Goal: Transaction & Acquisition: Purchase product/service

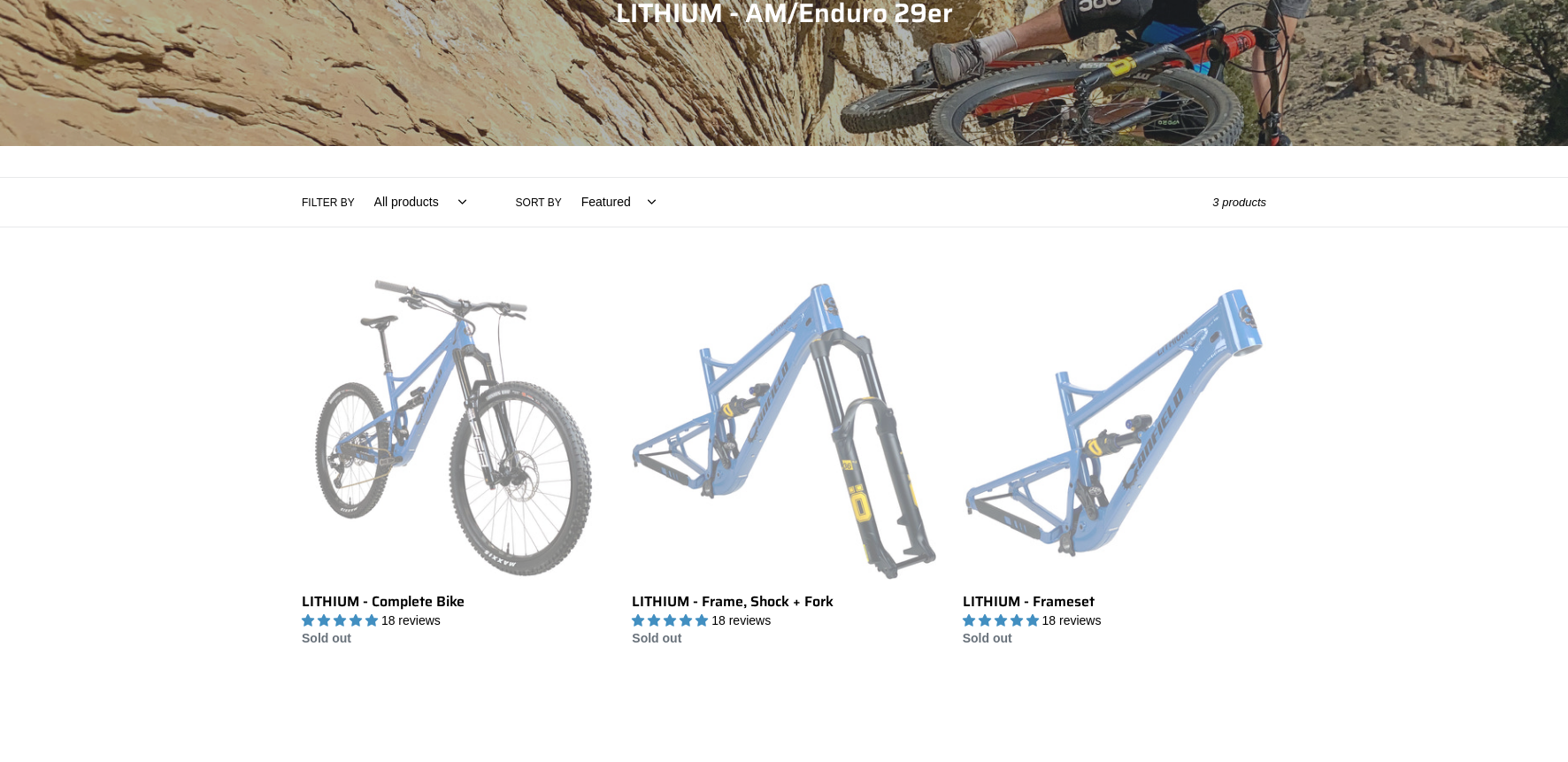
scroll to position [248, 0]
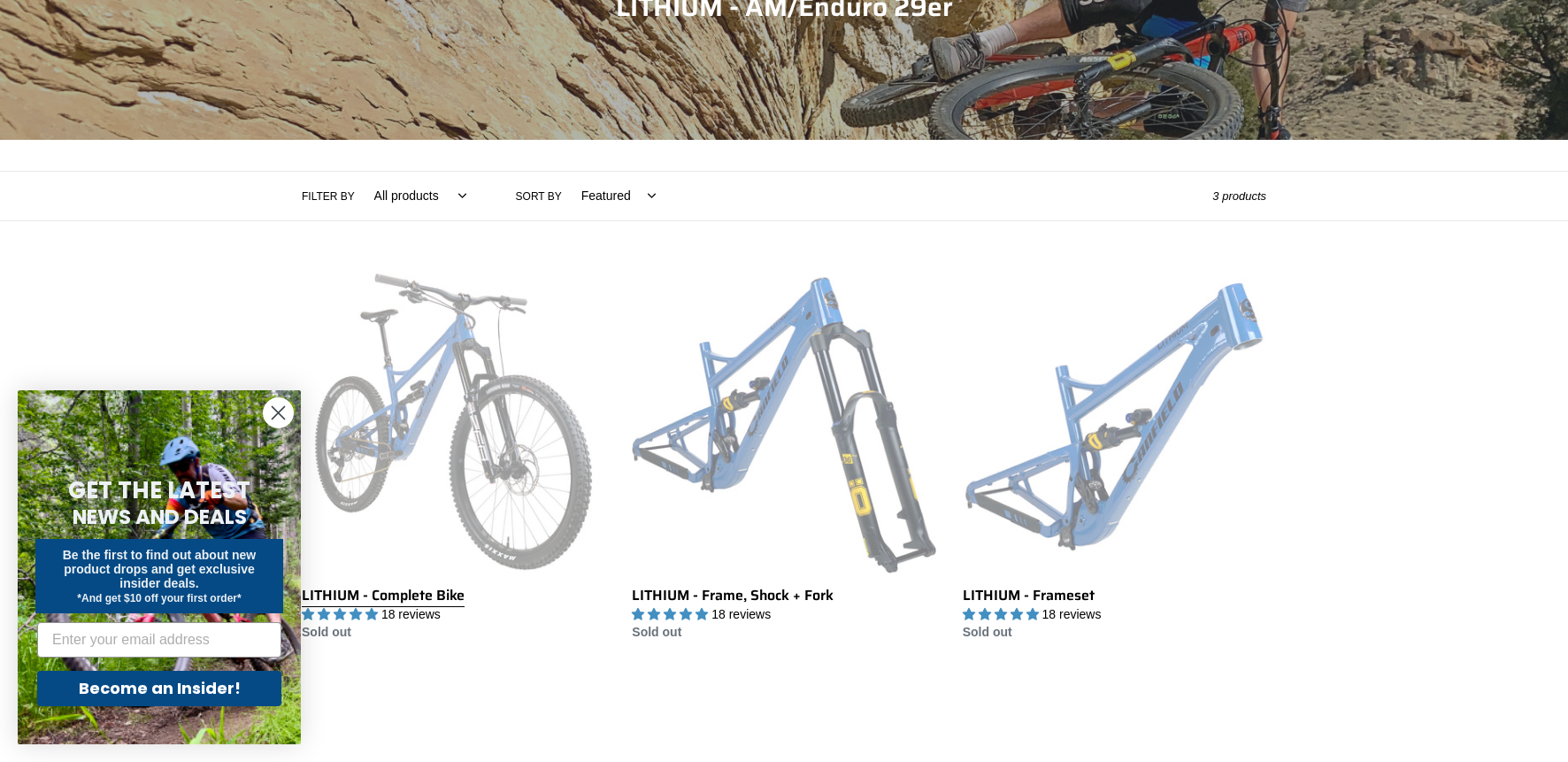
click at [464, 288] on link "LITHIUM - Complete Bike" at bounding box center [453, 455] width 303 height 372
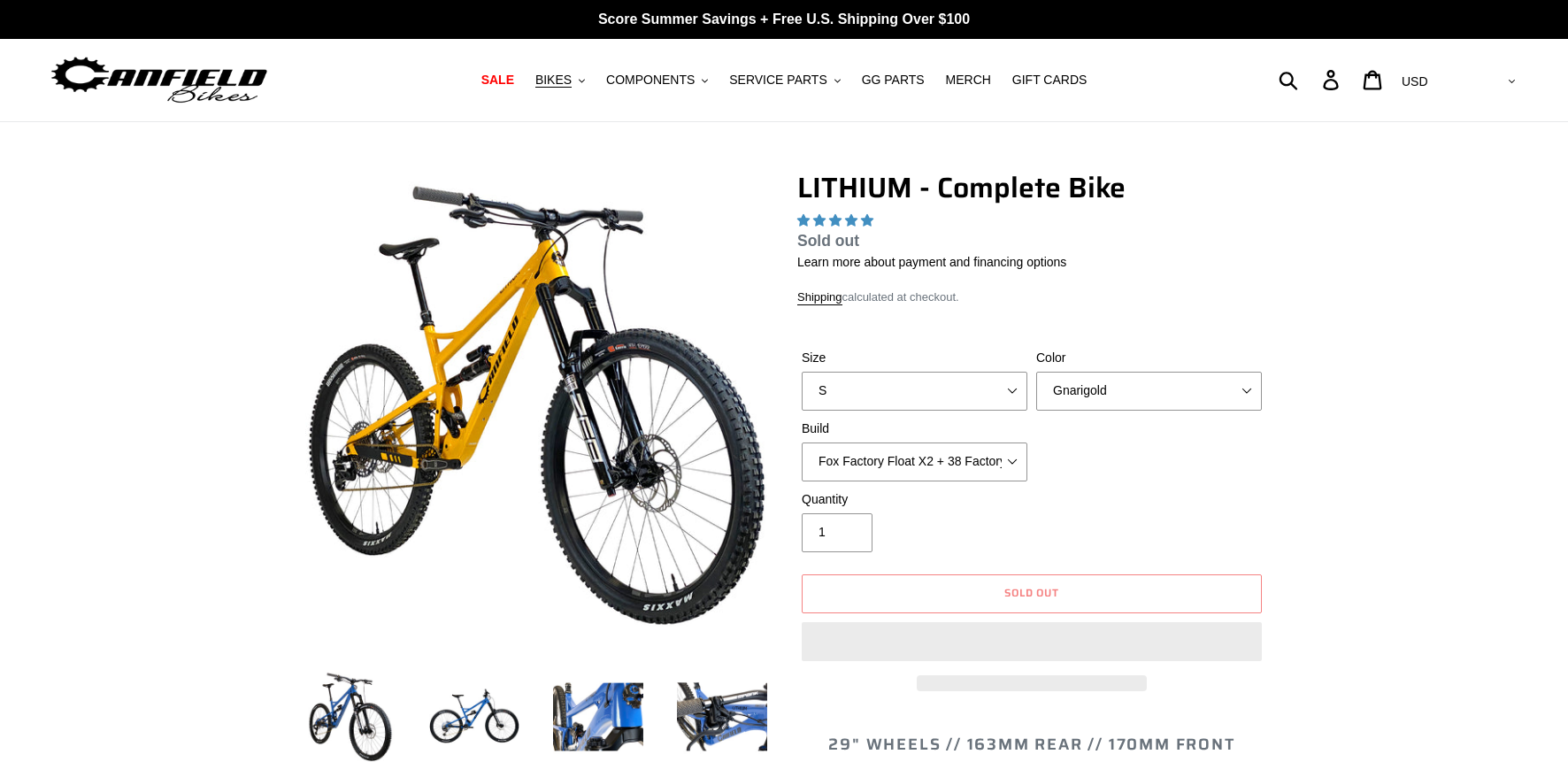
select select "highest-rating"
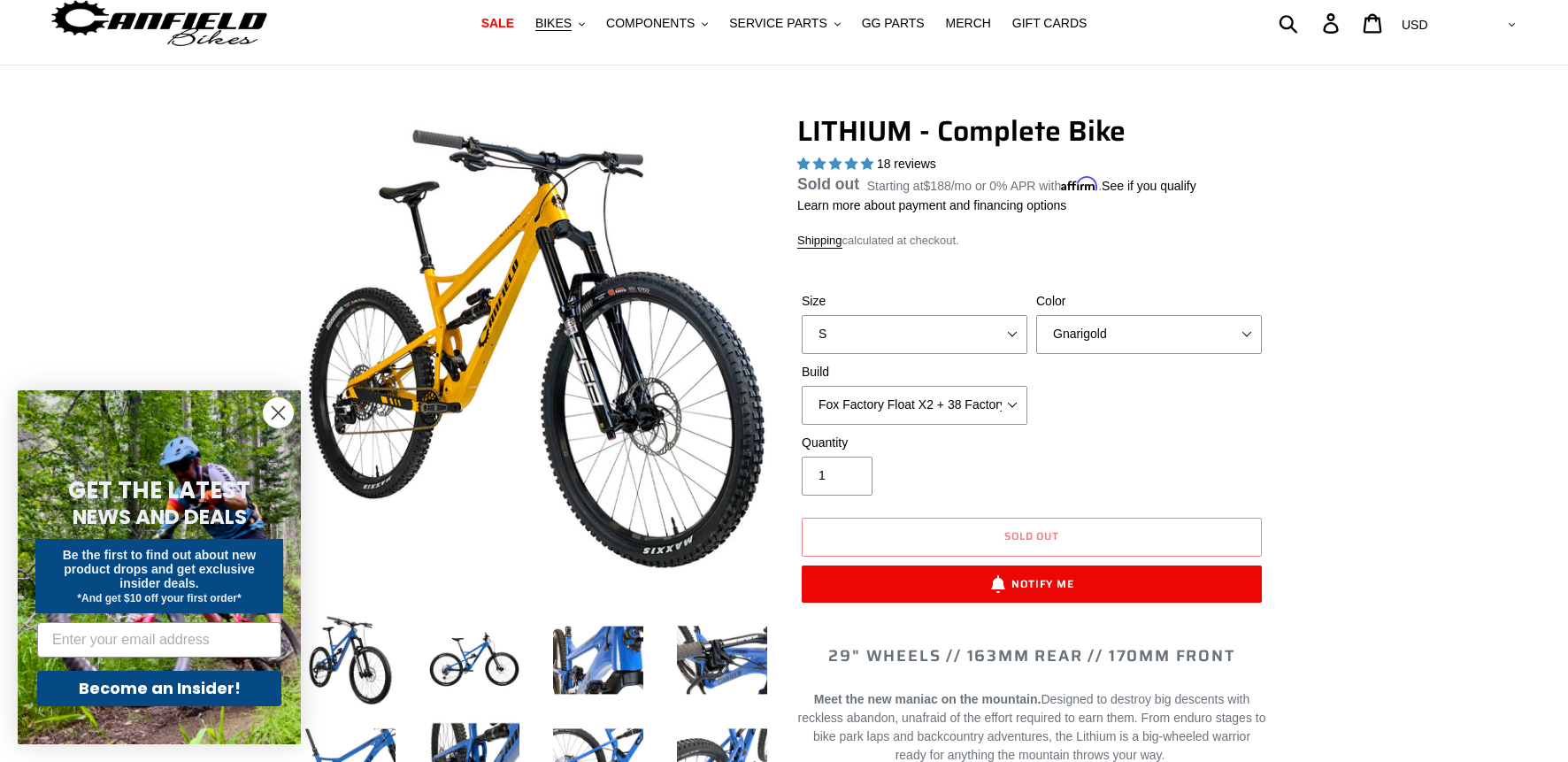
scroll to position [54, 0]
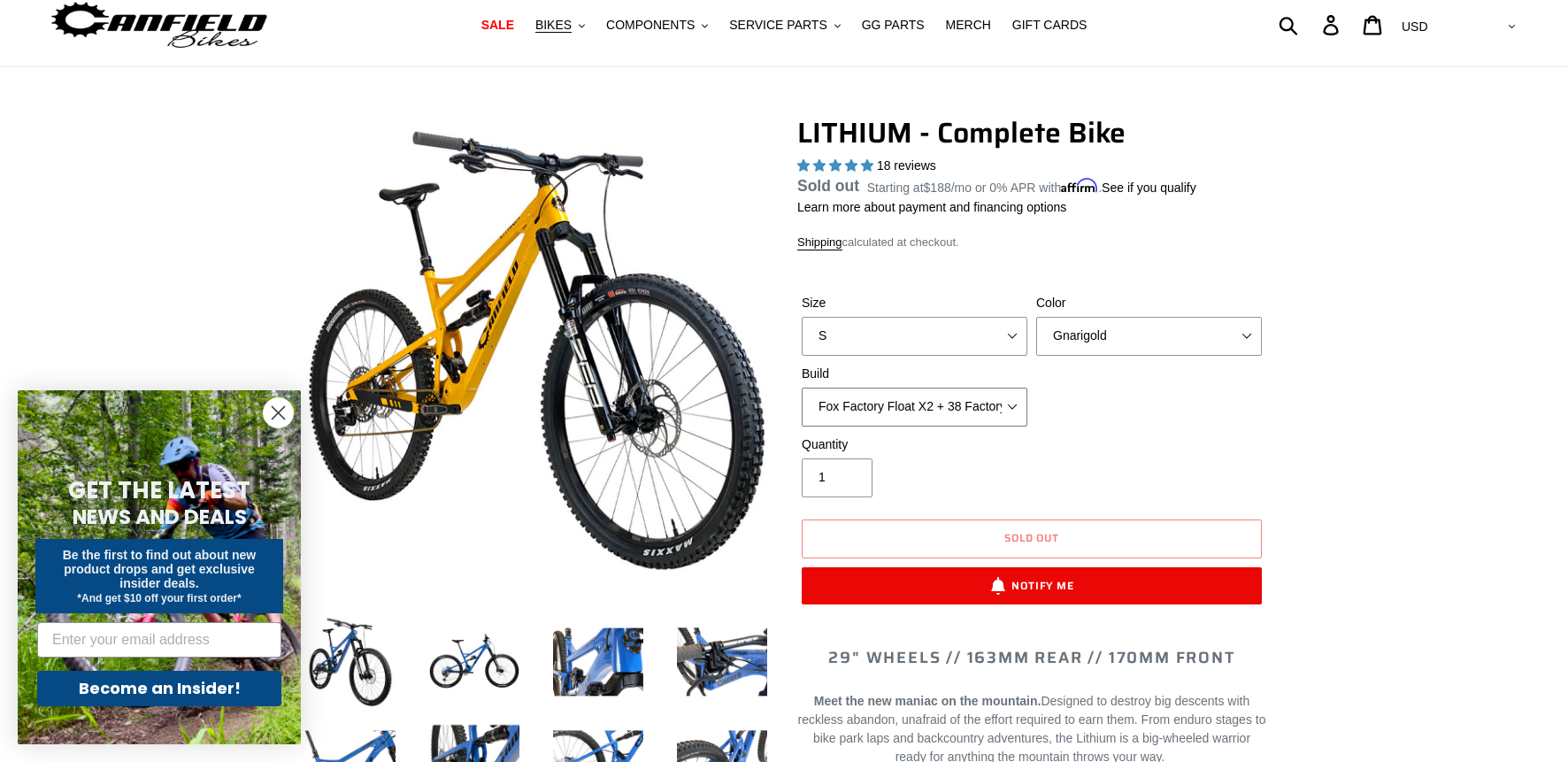
click at [1013, 403] on select "Fox Factory Float X2 + 38 Factory Grip 2 170 + SRAM GX Fox Factory Float X2 + 3…" at bounding box center [914, 407] width 226 height 39
select select "Fox Factory Float X2 + 38 Factory Grip 2 170 + SRAM XO"
click at [801, 408] on select "Fox Factory Float X2 + 38 Factory Grip 2 170 + SRAM GX Fox Factory Float X2 + 3…" at bounding box center [914, 407] width 226 height 39
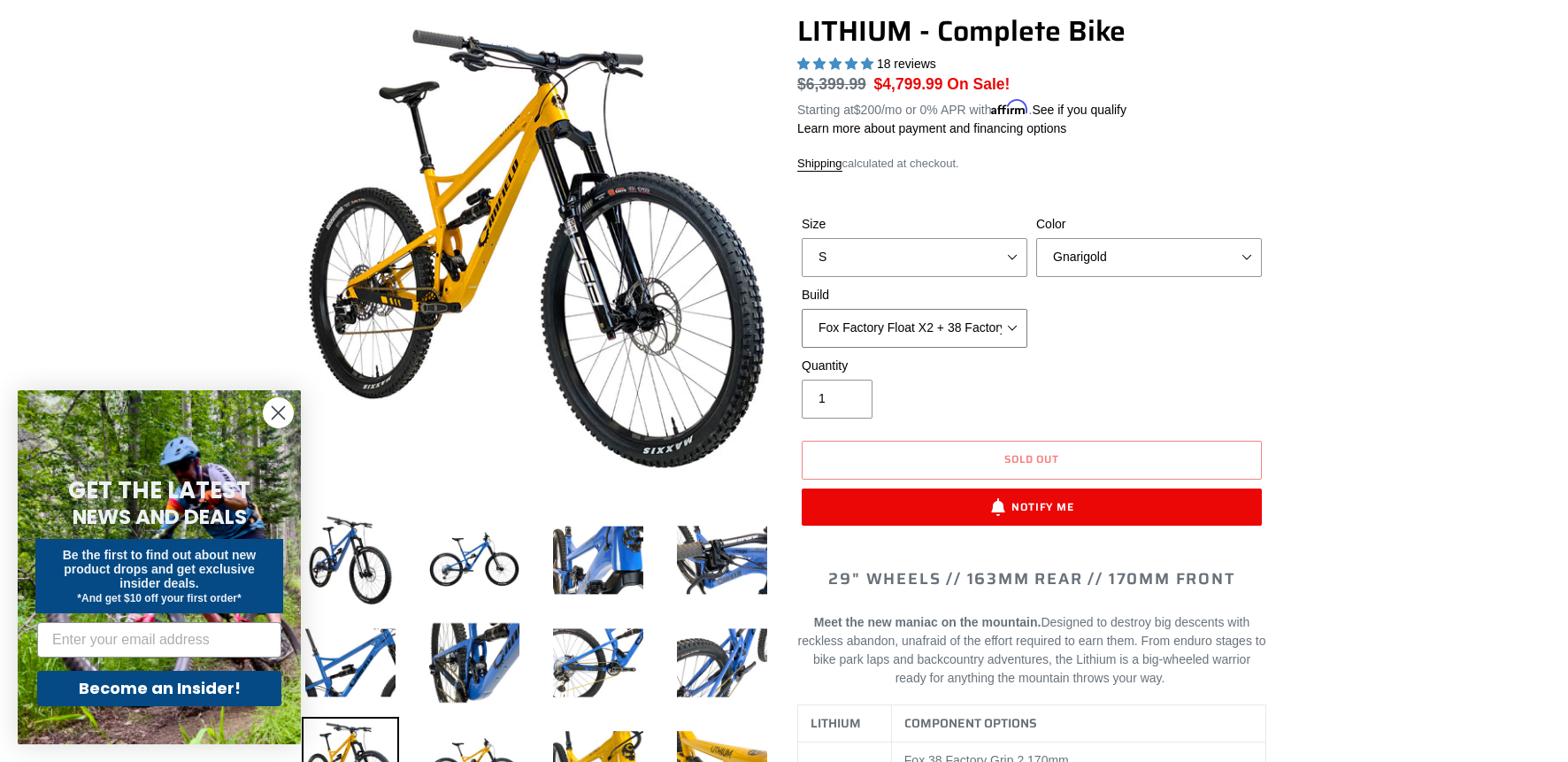
scroll to position [157, 0]
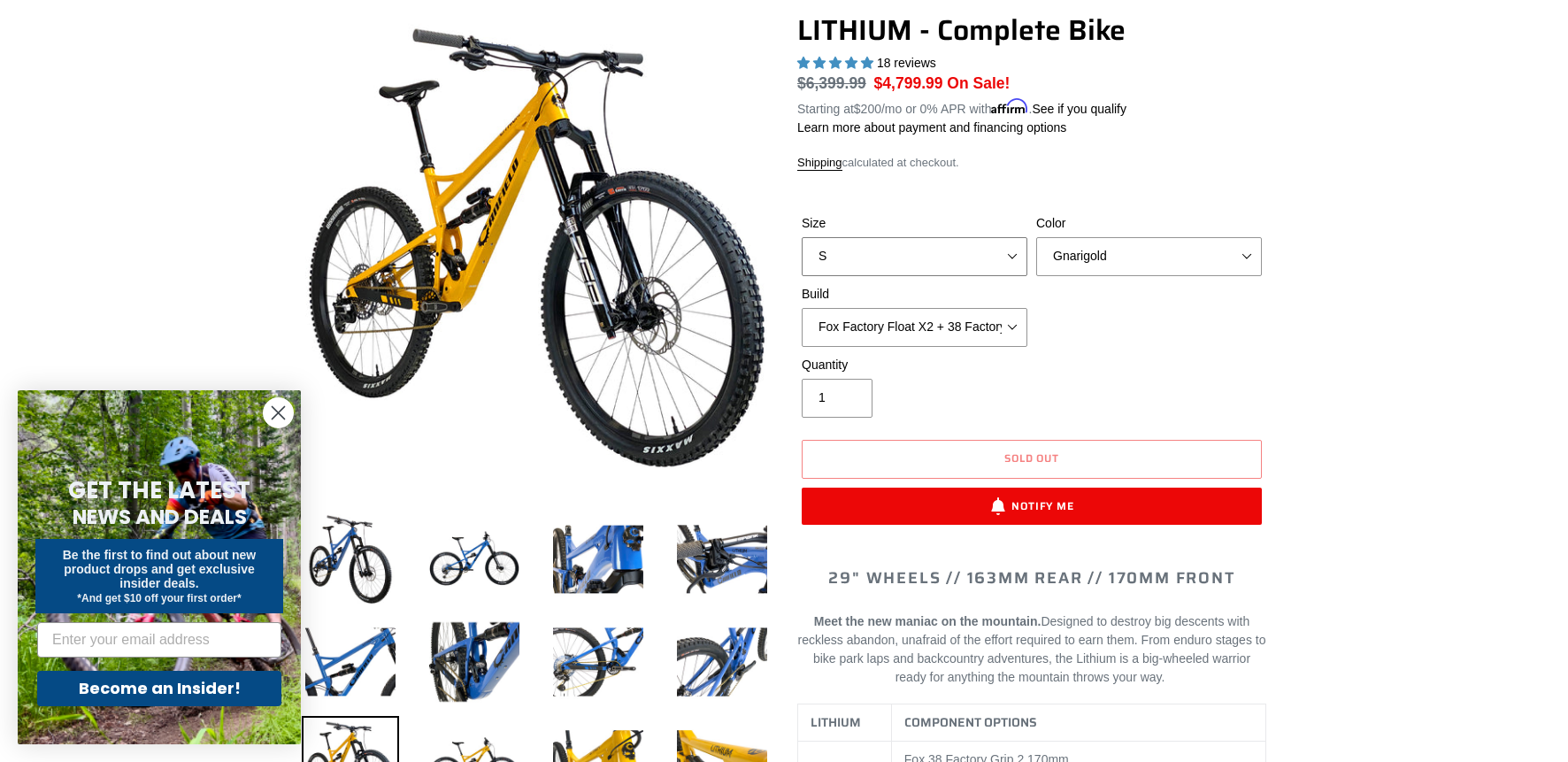
click at [1013, 253] on select "S M L XL" at bounding box center [914, 257] width 226 height 39
select select "M"
click at [801, 237] on select "S M L XL" at bounding box center [914, 257] width 226 height 39
click at [1260, 253] on select "Gnarigold Blue Velvet Stealth Black" at bounding box center [1149, 257] width 226 height 39
click at [1036, 237] on select "Gnarigold Blue Velvet Stealth Black" at bounding box center [1149, 257] width 226 height 39
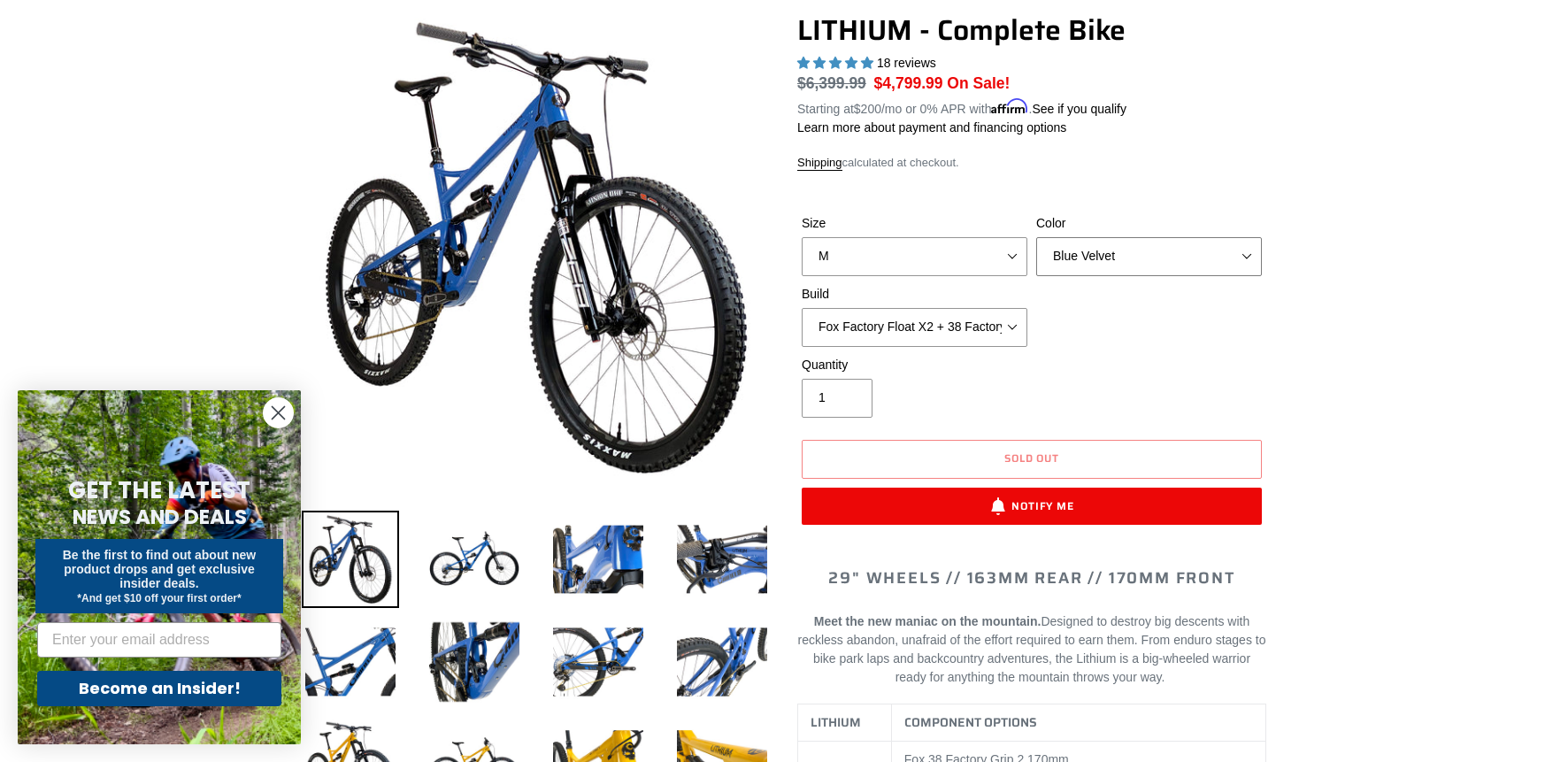
click at [1260, 261] on select "Gnarigold Blue Velvet Stealth Black" at bounding box center [1149, 257] width 226 height 39
select select "Stealth Black"
click at [1036, 237] on select "Gnarigold Blue Velvet Stealth Black" at bounding box center [1149, 257] width 226 height 39
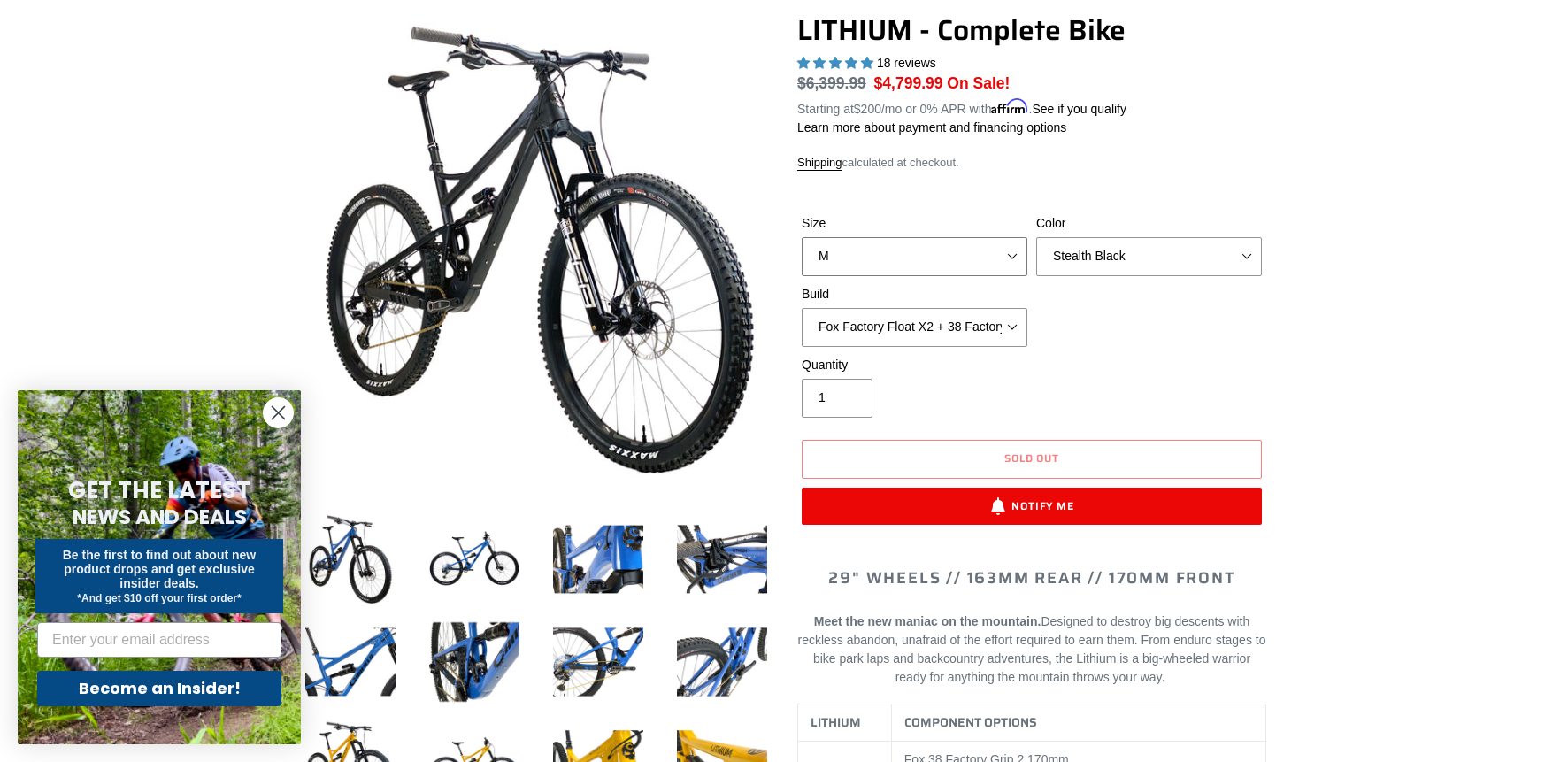
click at [1021, 246] on select "S M L XL" at bounding box center [914, 257] width 226 height 39
select select "L"
click at [801, 237] on select "S M L XL" at bounding box center [914, 257] width 226 height 39
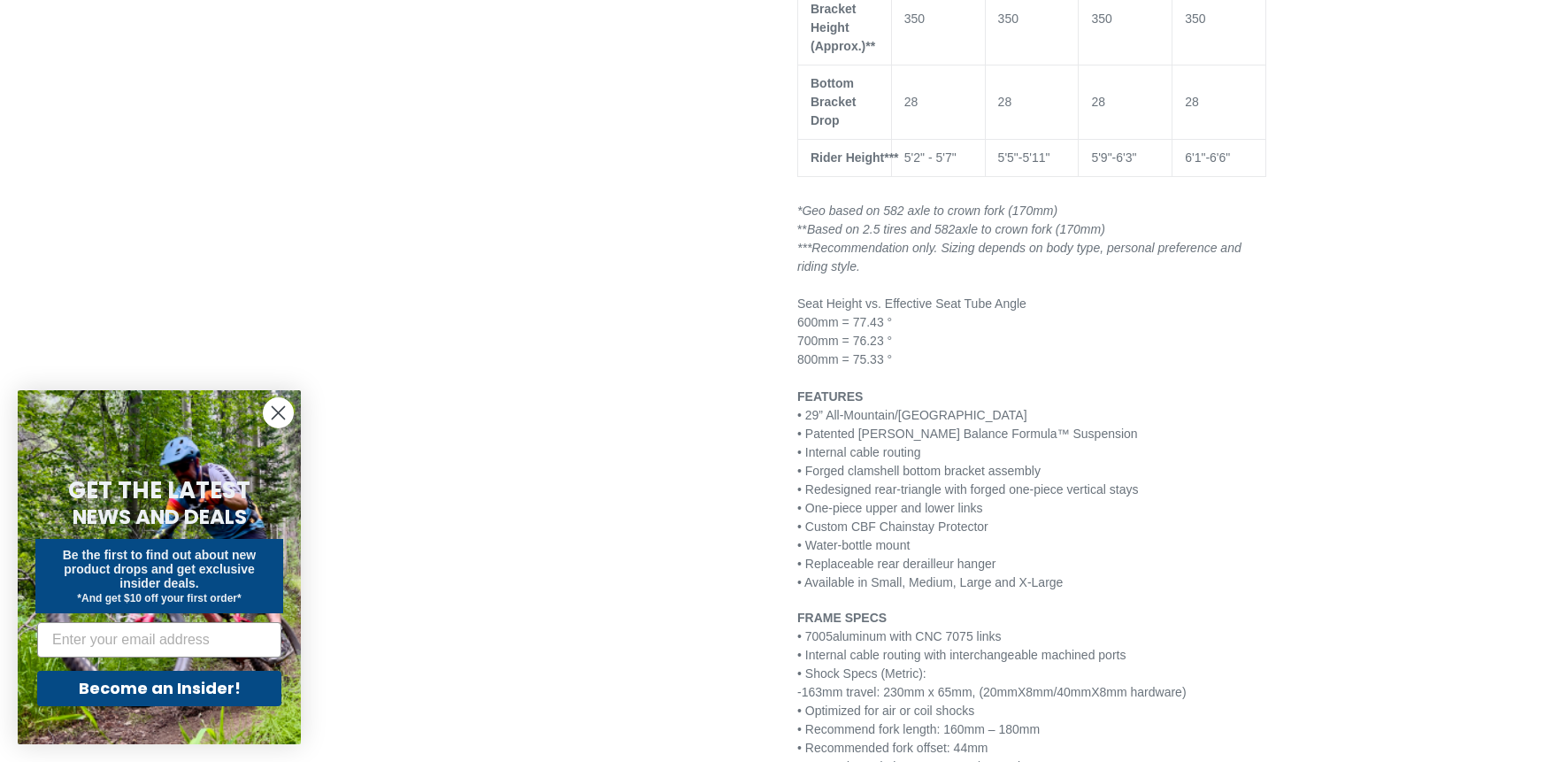
scroll to position [2289, 0]
click at [1476, 500] on div at bounding box center [784, 13] width 1568 height 4262
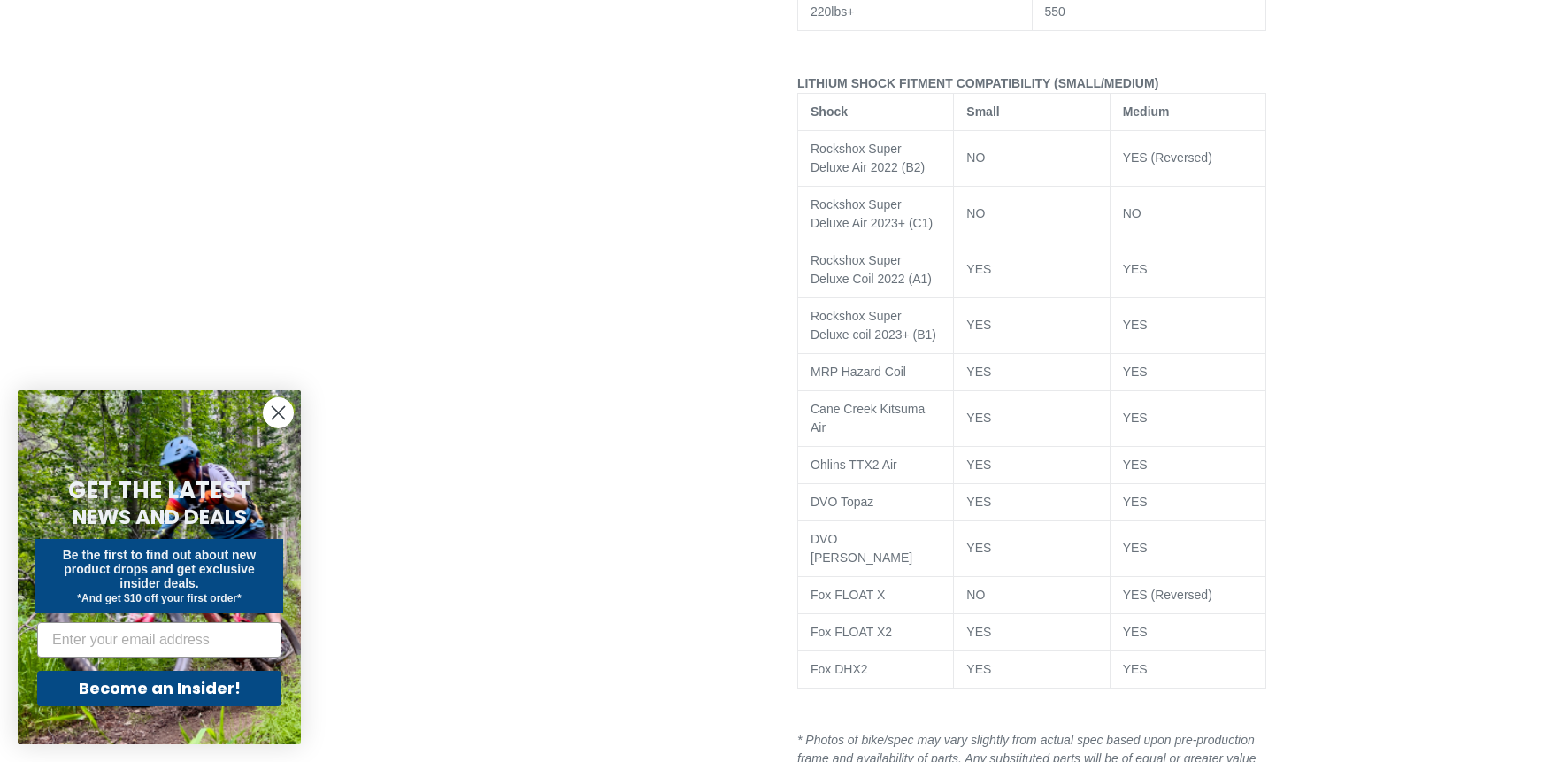
scroll to position [3587, 0]
